Goal: Use online tool/utility: Utilize a website feature to perform a specific function

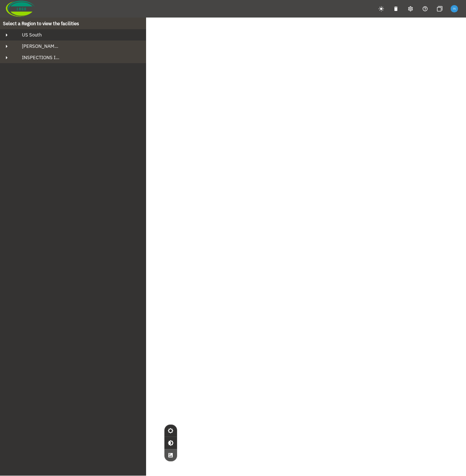
click at [70, 32] on div "US South" at bounding box center [79, 35] width 127 height 6
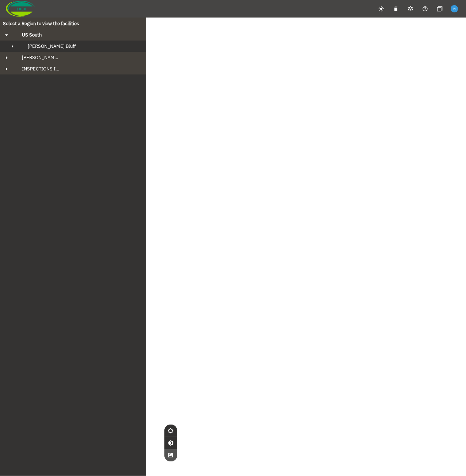
click at [62, 47] on div "[PERSON_NAME] Bluff" at bounding box center [79, 46] width 115 height 6
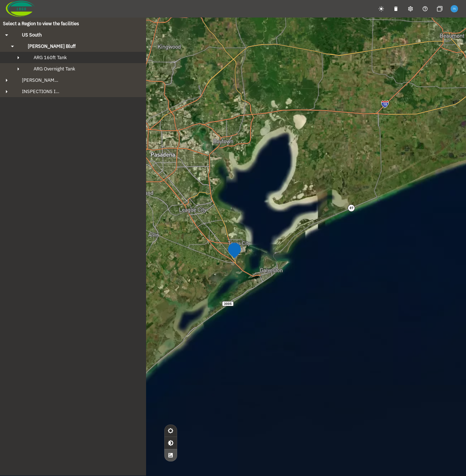
click at [73, 57] on div "ARG 160ft Tank" at bounding box center [80, 57] width 104 height 6
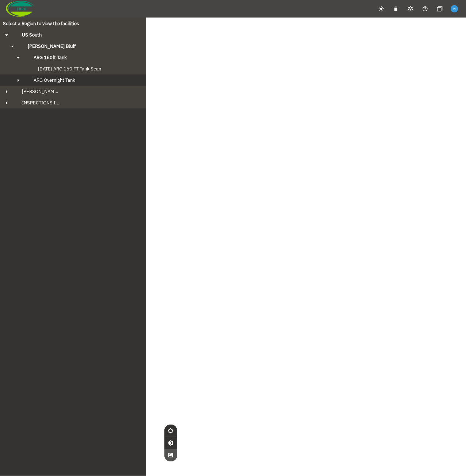
click at [72, 80] on span "ARG Overnight Tank" at bounding box center [55, 80] width 42 height 6
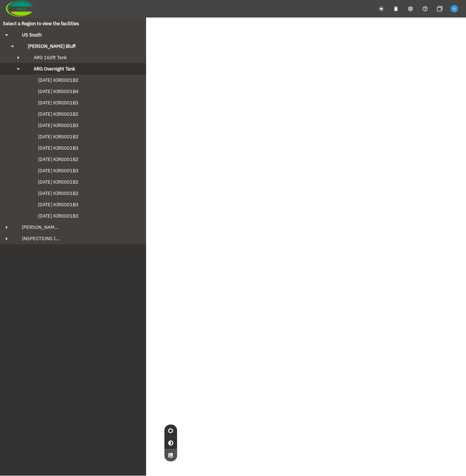
click at [72, 80] on span "[DATE] KIR0001B2" at bounding box center [50, 80] width 55 height 6
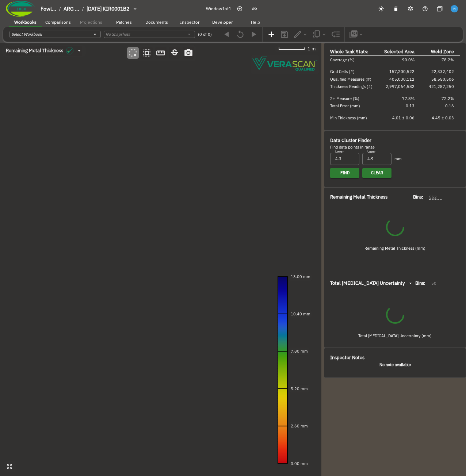
type input "93"
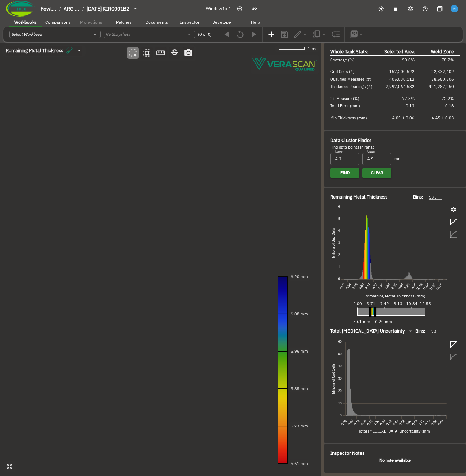
click at [74, 191] on canvas at bounding box center [160, 259] width 321 height 433
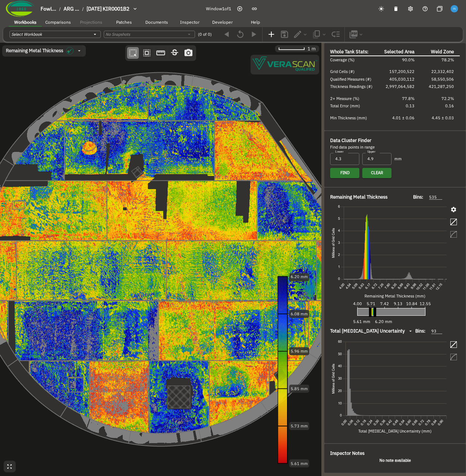
click at [74, 191] on canvas at bounding box center [160, 259] width 321 height 433
click at [149, 286] on canvas at bounding box center [160, 259] width 321 height 433
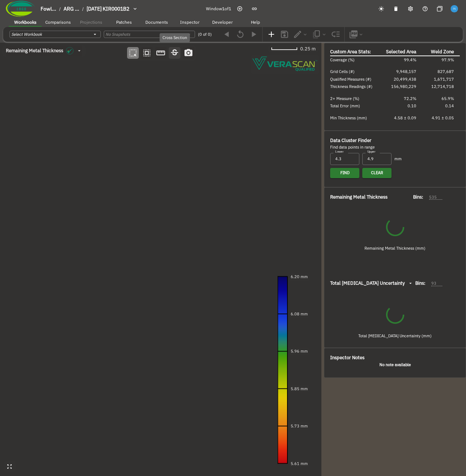
click at [175, 55] on icon "button" at bounding box center [174, 52] width 9 height 9
click at [59, 265] on canvas at bounding box center [160, 259] width 321 height 433
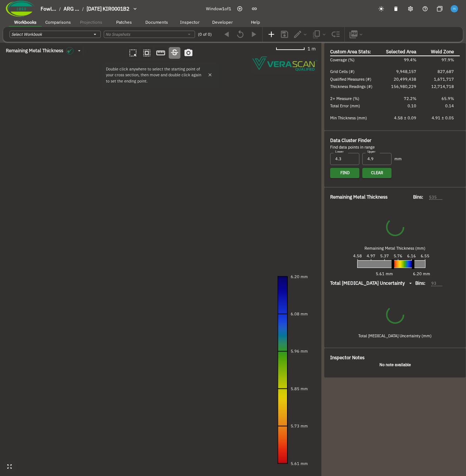
type input "124"
click at [193, 250] on canvas at bounding box center [160, 259] width 321 height 433
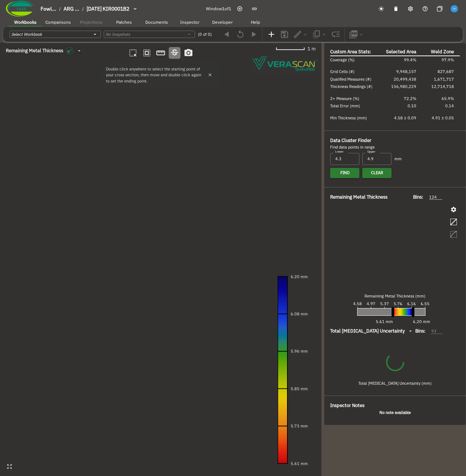
click at [193, 250] on canvas at bounding box center [160, 259] width 321 height 433
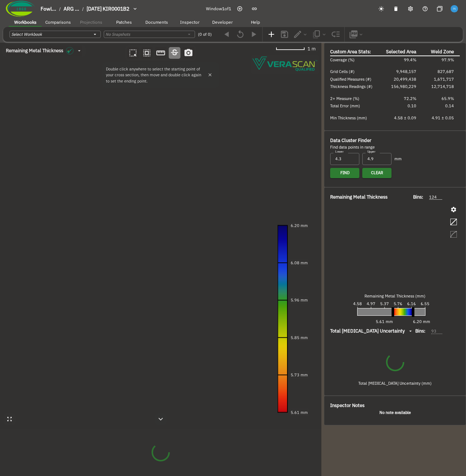
type input "64"
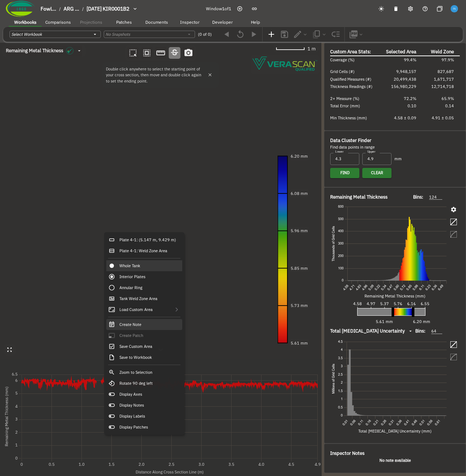
click at [148, 326] on div "Create Note" at bounding box center [144, 324] width 76 height 11
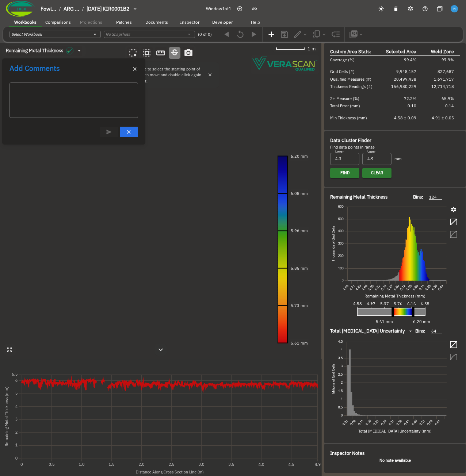
click at [24, 222] on canvas at bounding box center [160, 259] width 321 height 433
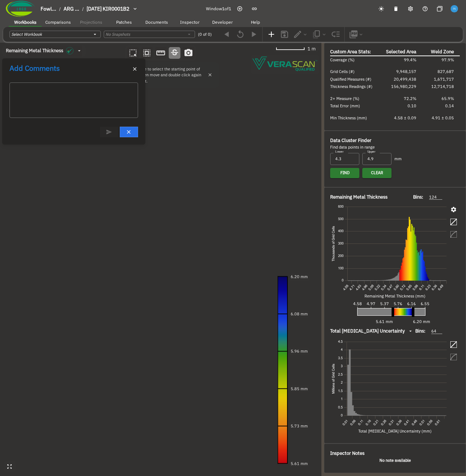
click at [195, 267] on canvas at bounding box center [160, 259] width 321 height 433
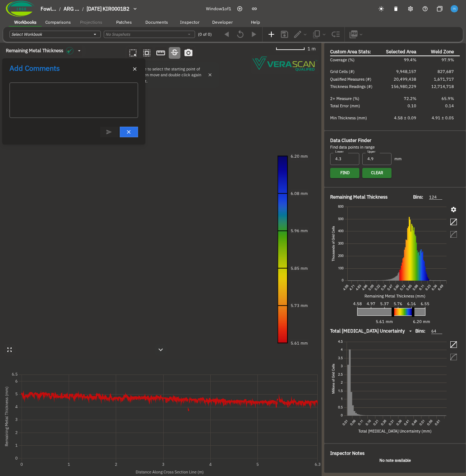
click at [174, 187] on canvas at bounding box center [160, 259] width 321 height 433
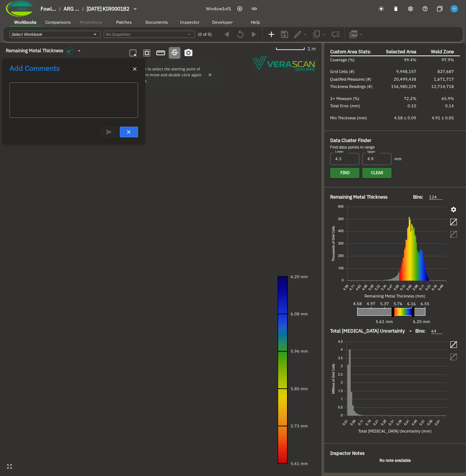
click at [43, 349] on canvas at bounding box center [160, 259] width 321 height 433
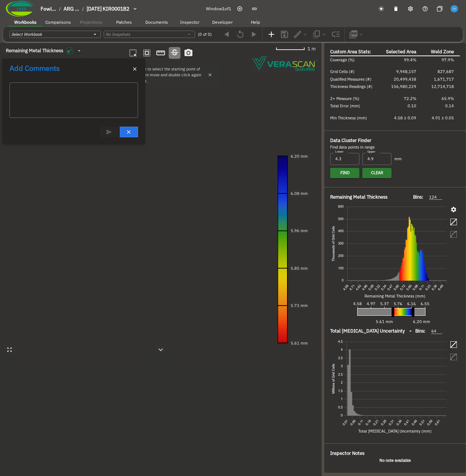
click at [35, 268] on canvas at bounding box center [160, 259] width 321 height 433
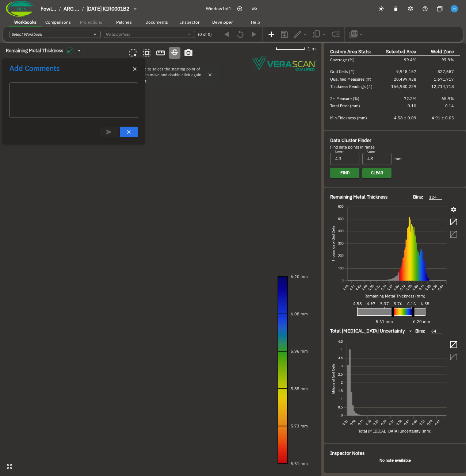
click at [239, 282] on canvas at bounding box center [160, 259] width 321 height 433
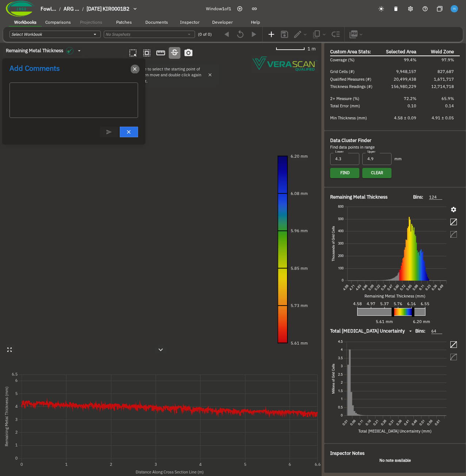
click at [135, 73] on button "button" at bounding box center [135, 69] width 9 height 9
